Goal: Find specific page/section: Find specific page/section

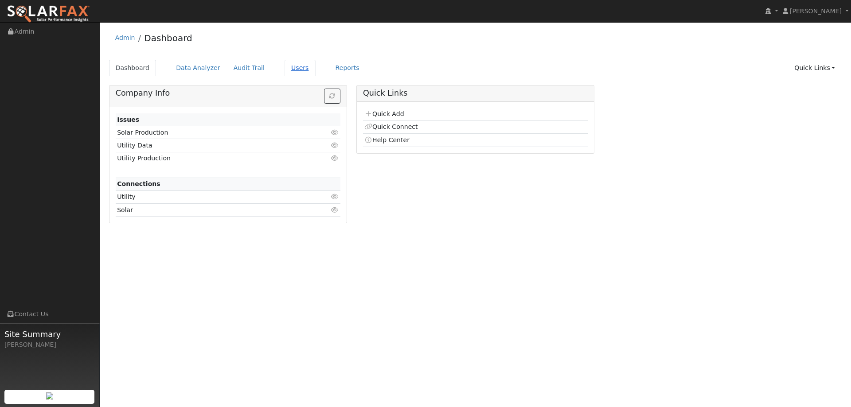
click at [291, 71] on link "Users" at bounding box center [300, 68] width 31 height 16
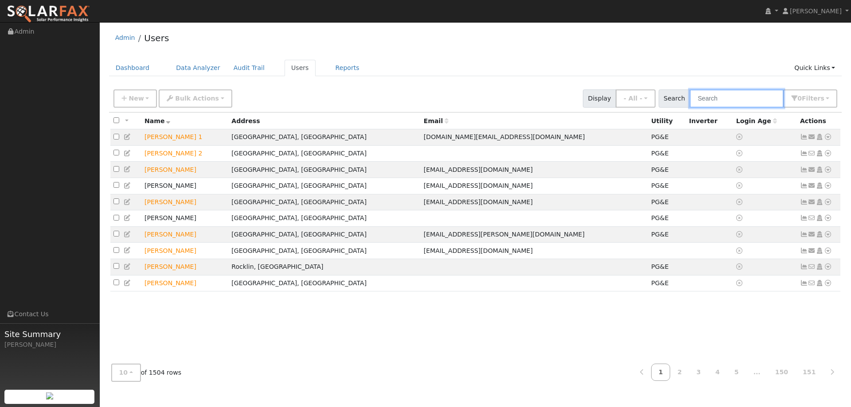
click at [731, 94] on input "text" at bounding box center [737, 99] width 94 height 18
click at [726, 100] on input "text" at bounding box center [737, 99] width 94 height 18
paste input "1955 Sequoia Dr"
type input "1955 Sequoia Dr"
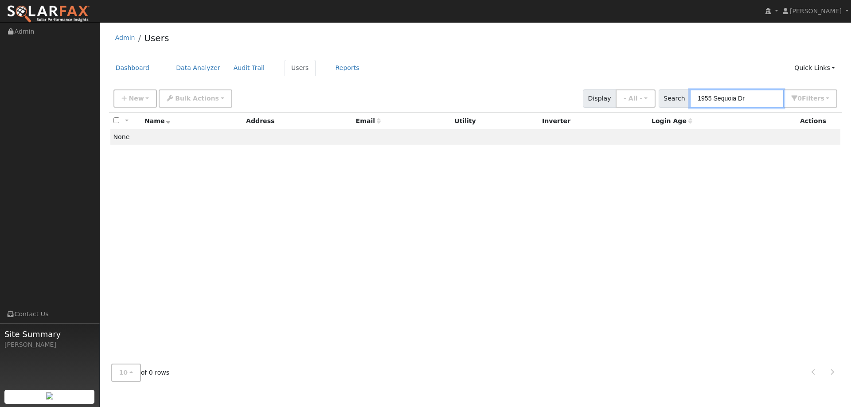
drag, startPoint x: 751, startPoint y: 98, endPoint x: 704, endPoint y: 97, distance: 47.0
click at [700, 98] on input "1955 Sequoia Dr" at bounding box center [737, 99] width 94 height 18
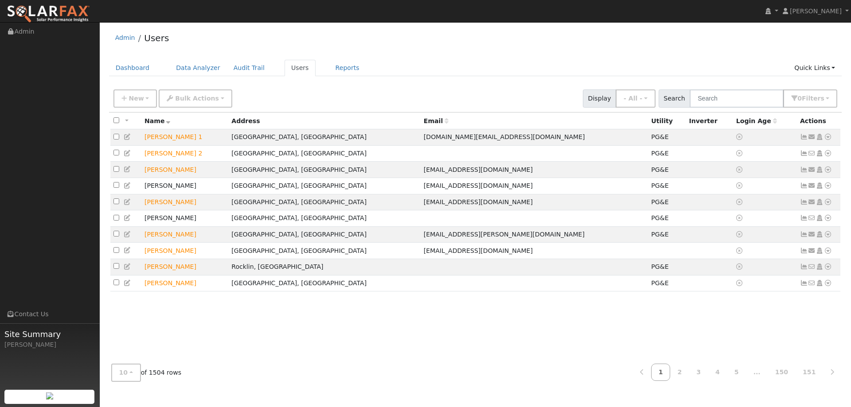
click at [587, 346] on div "All None All on page None on page Name Address Email Utility Inverter Login Age…" at bounding box center [475, 235] width 733 height 244
click at [699, 345] on div "All None All on page None on page Name Address Email Utility Inverter Login Age…" at bounding box center [475, 235] width 733 height 244
